Goal: Navigation & Orientation: Find specific page/section

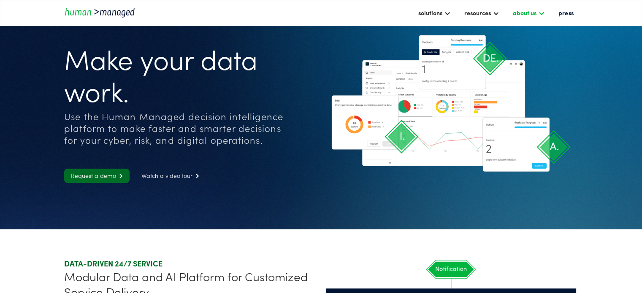
click at [539, 15] on div "about us" at bounding box center [529, 12] width 41 height 14
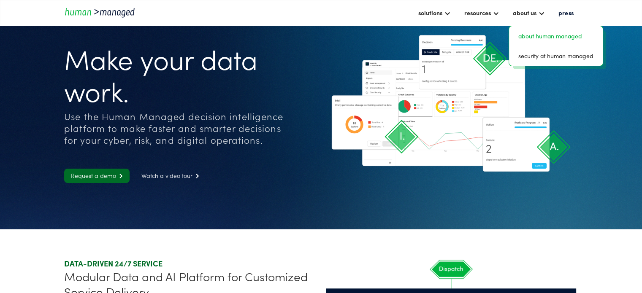
click at [532, 32] on link "about human managed" at bounding box center [555, 36] width 87 height 13
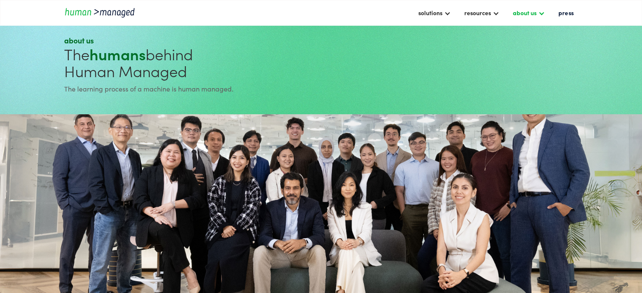
click at [527, 15] on div "about us" at bounding box center [525, 13] width 24 height 10
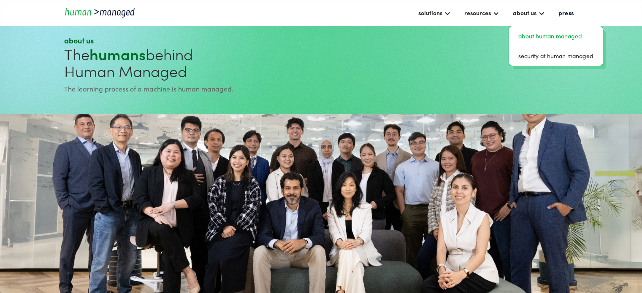
click at [532, 39] on link "about human managed" at bounding box center [555, 36] width 87 height 13
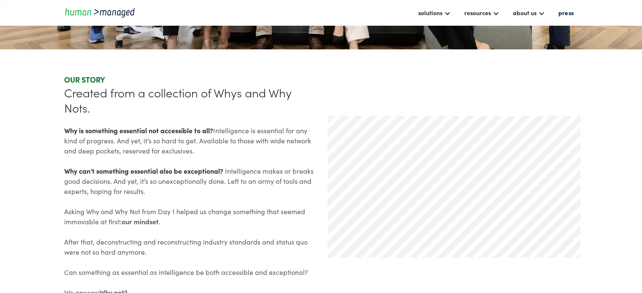
scroll to position [295, 0]
